Goal: Information Seeking & Learning: Learn about a topic

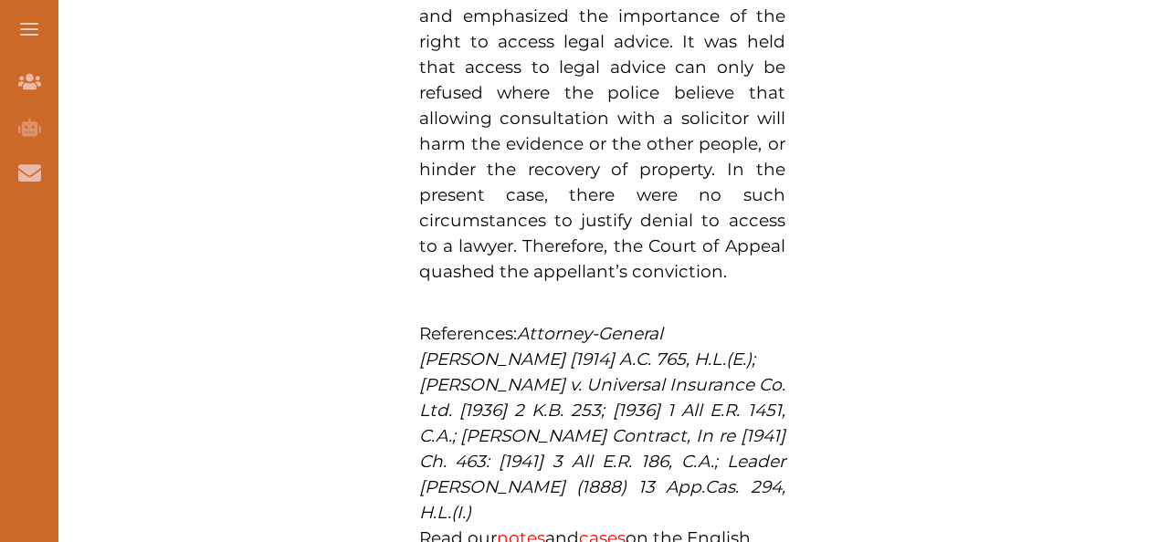
scroll to position [1448, 0]
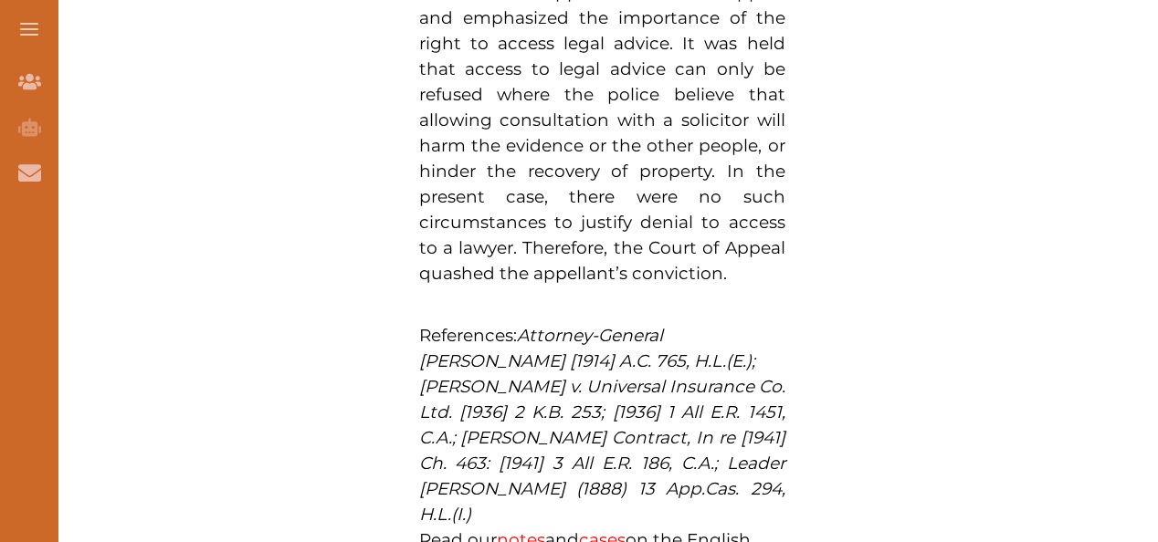
click at [479, 138] on span "The Court of Appeal allowed the appeal and emphasized the importance of the rig…" at bounding box center [602, 133] width 366 height 302
